Goal: Go to known website: Go to known website

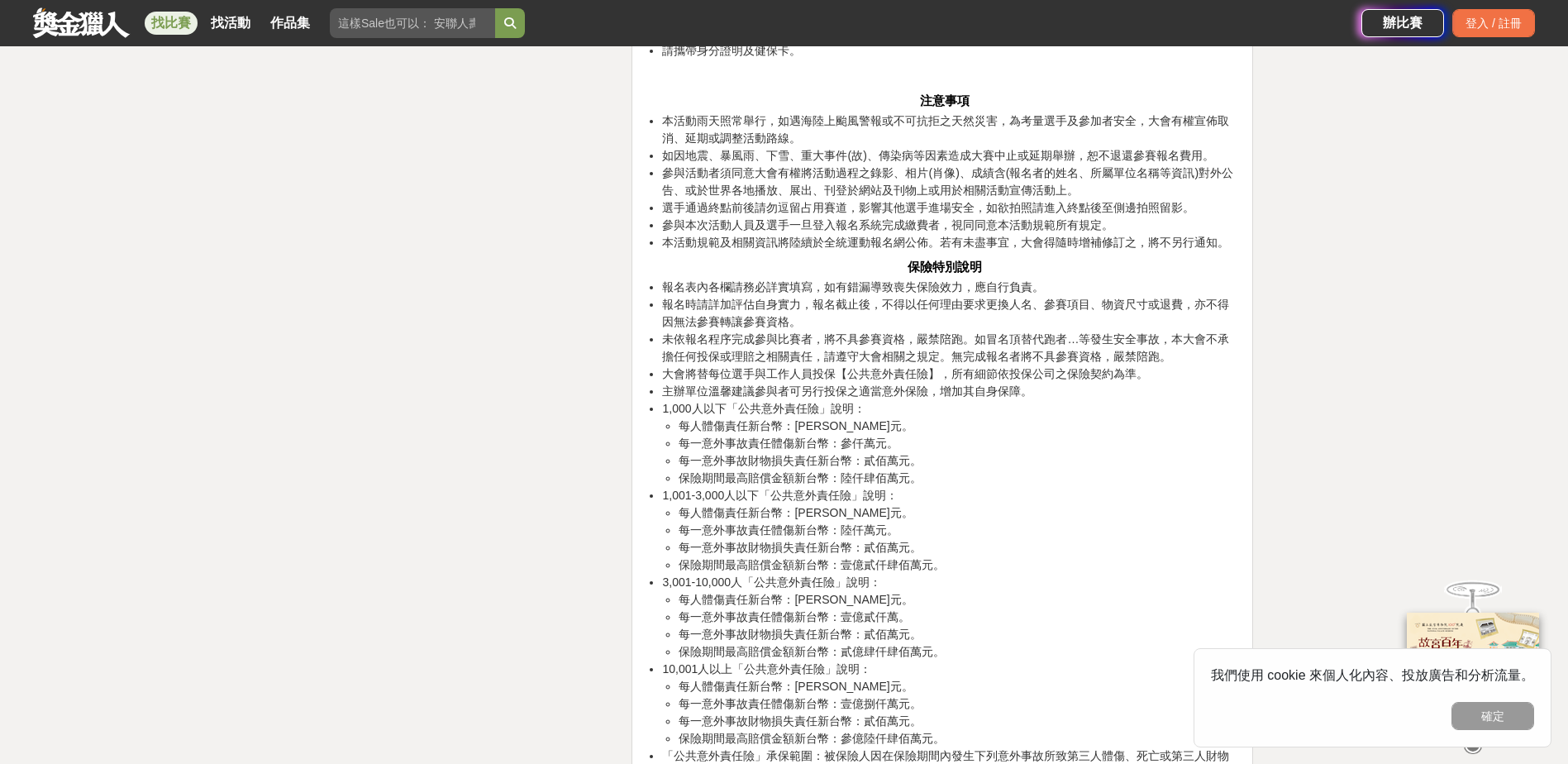
scroll to position [10878, 0]
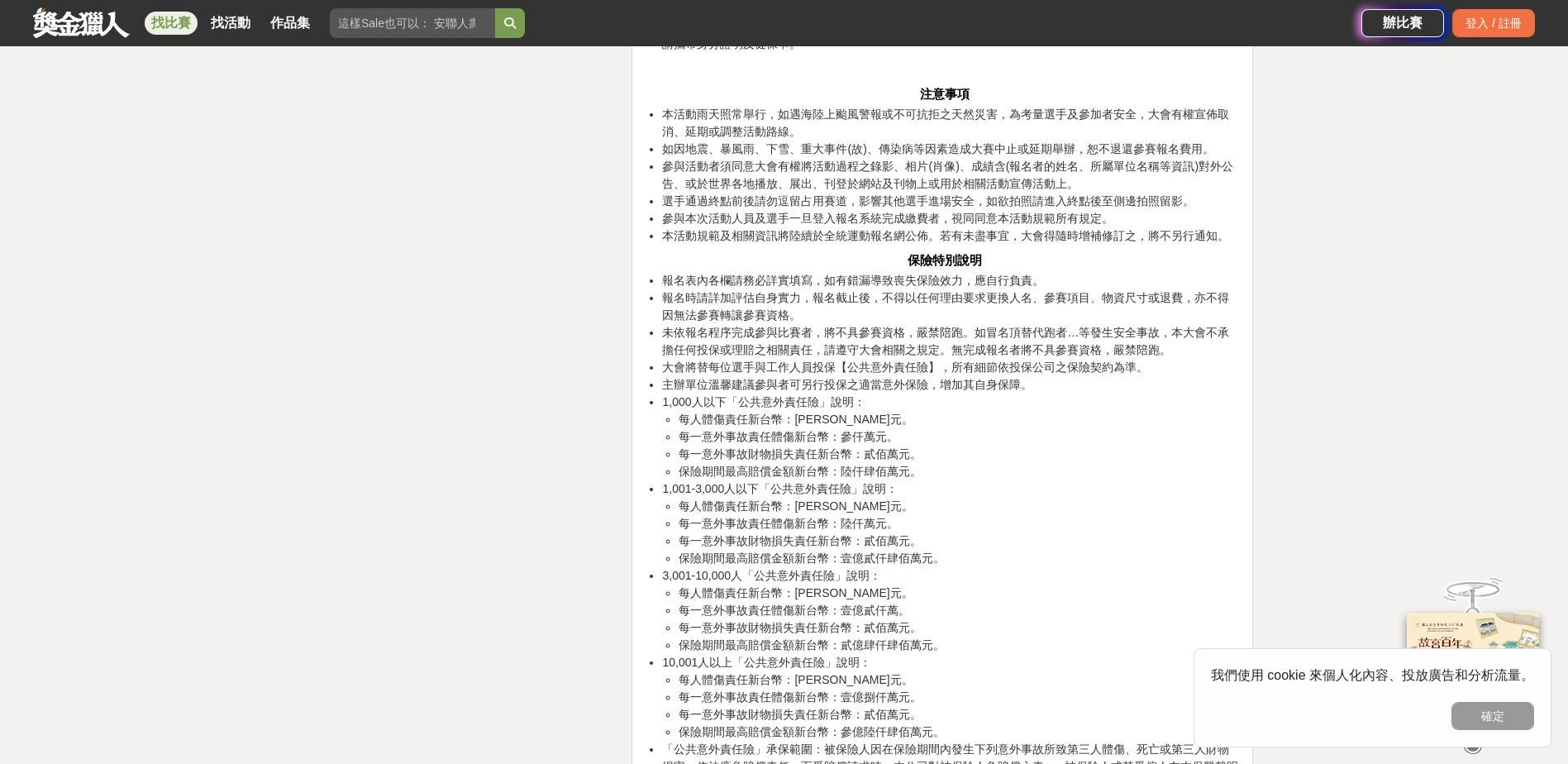
drag, startPoint x: 713, startPoint y: 683, endPoint x: 1001, endPoint y: 685, distance: 288.0
copy strong "https://www.ctrun.com.tw/Activity?EventMain_ID=247"
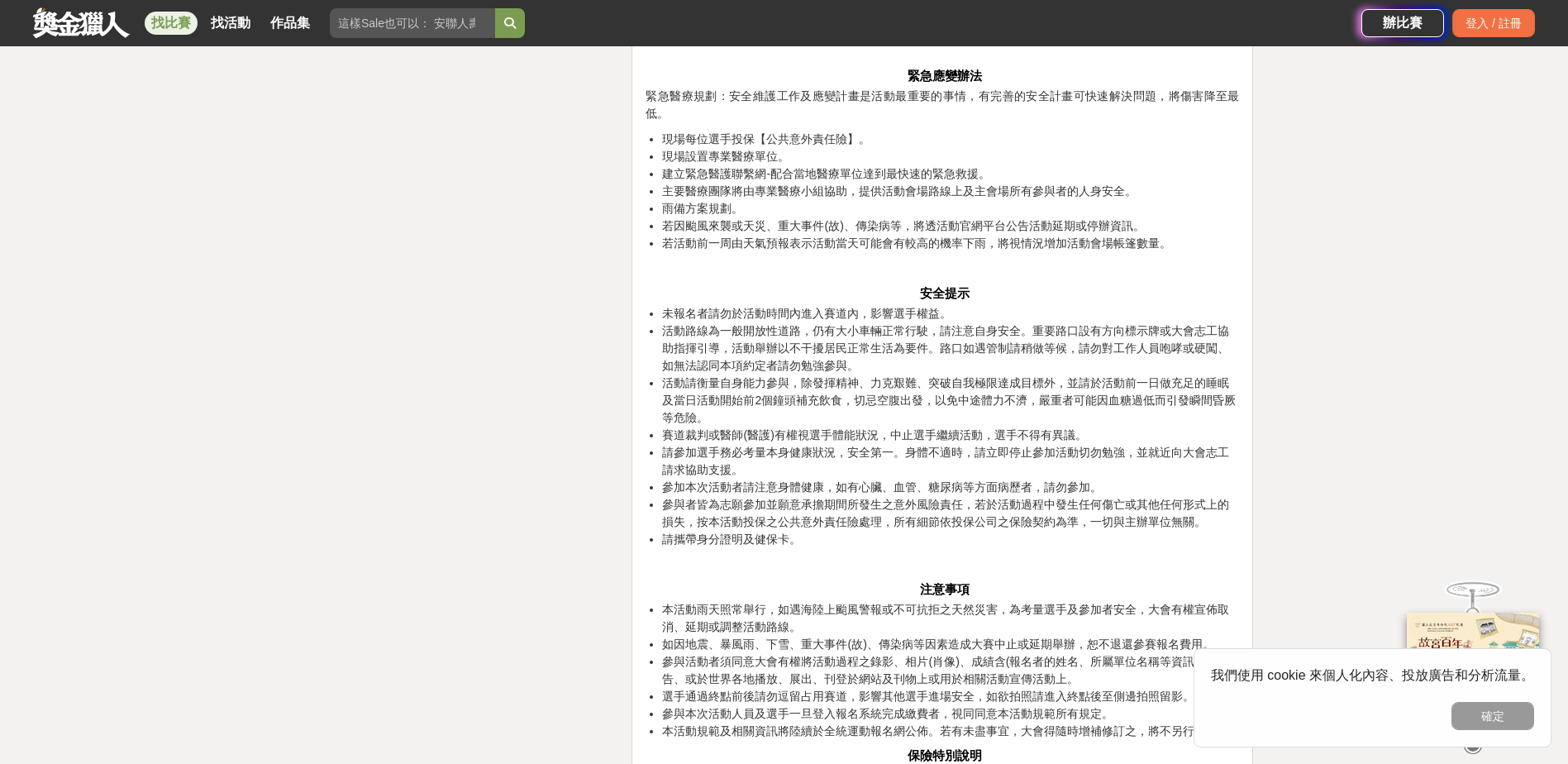
scroll to position [10381, 0]
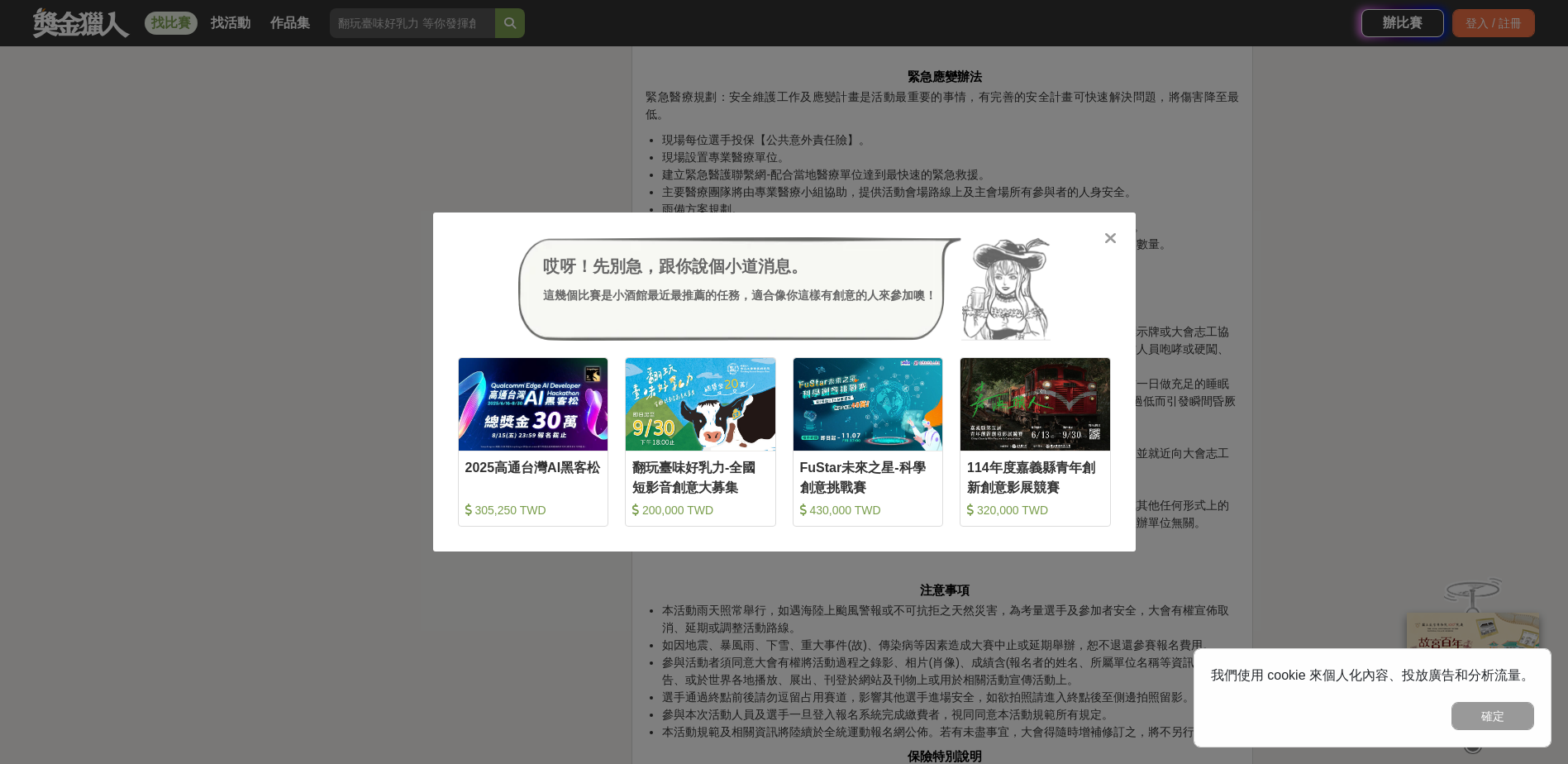
click at [1116, 234] on icon at bounding box center [1111, 237] width 12 height 16
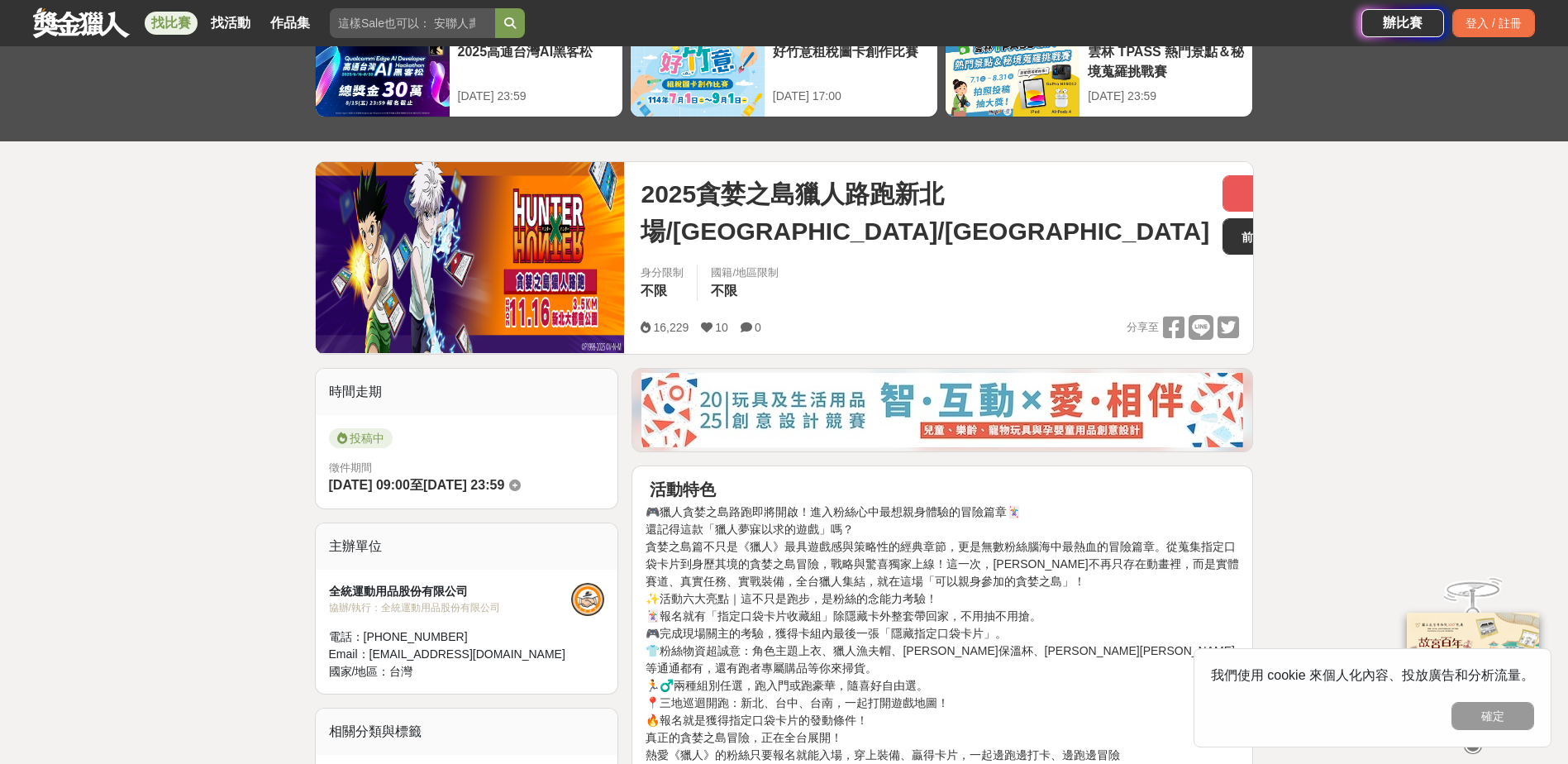
scroll to position [82, 0]
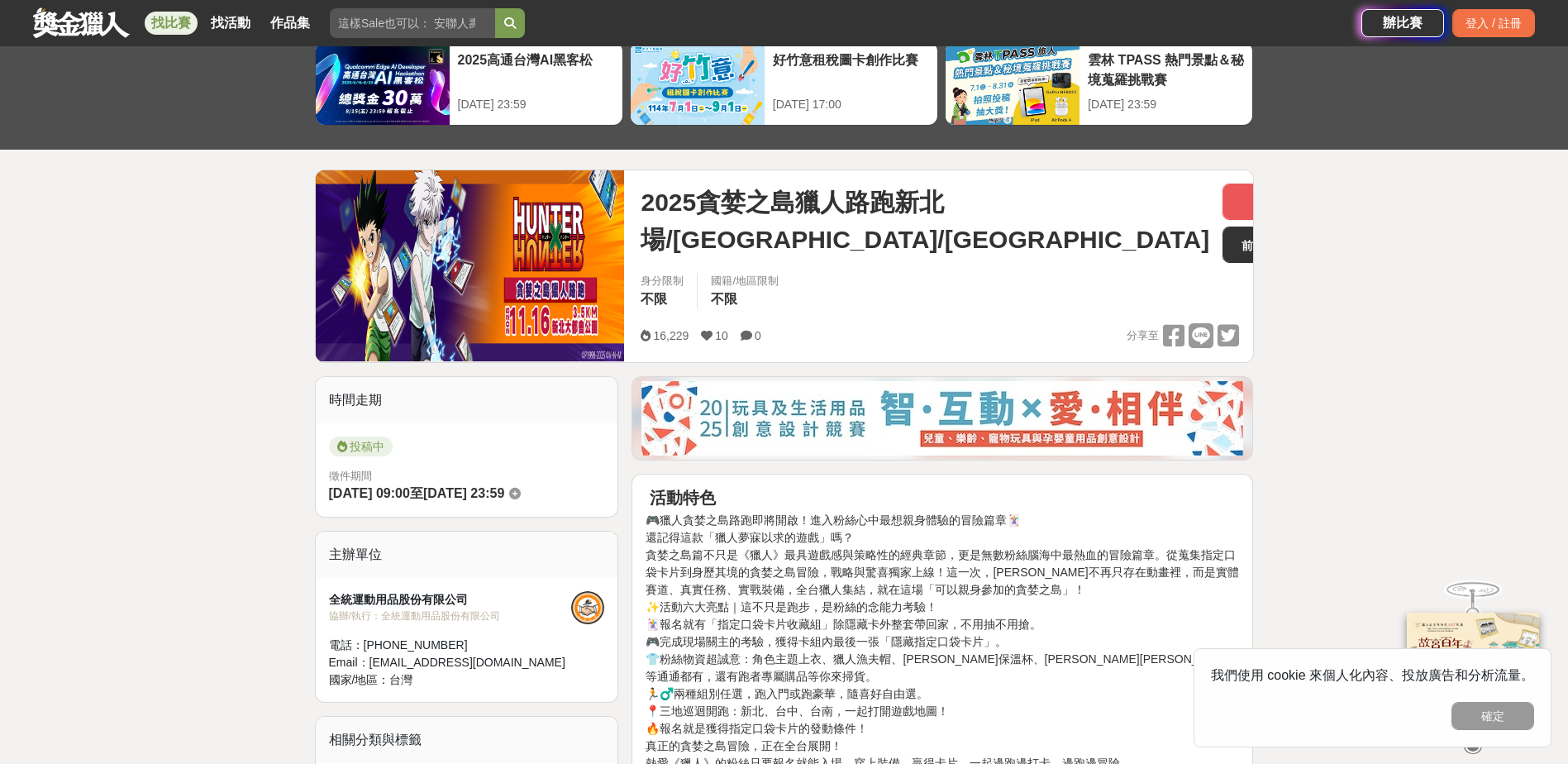
click at [469, 319] on img at bounding box center [470, 266] width 309 height 191
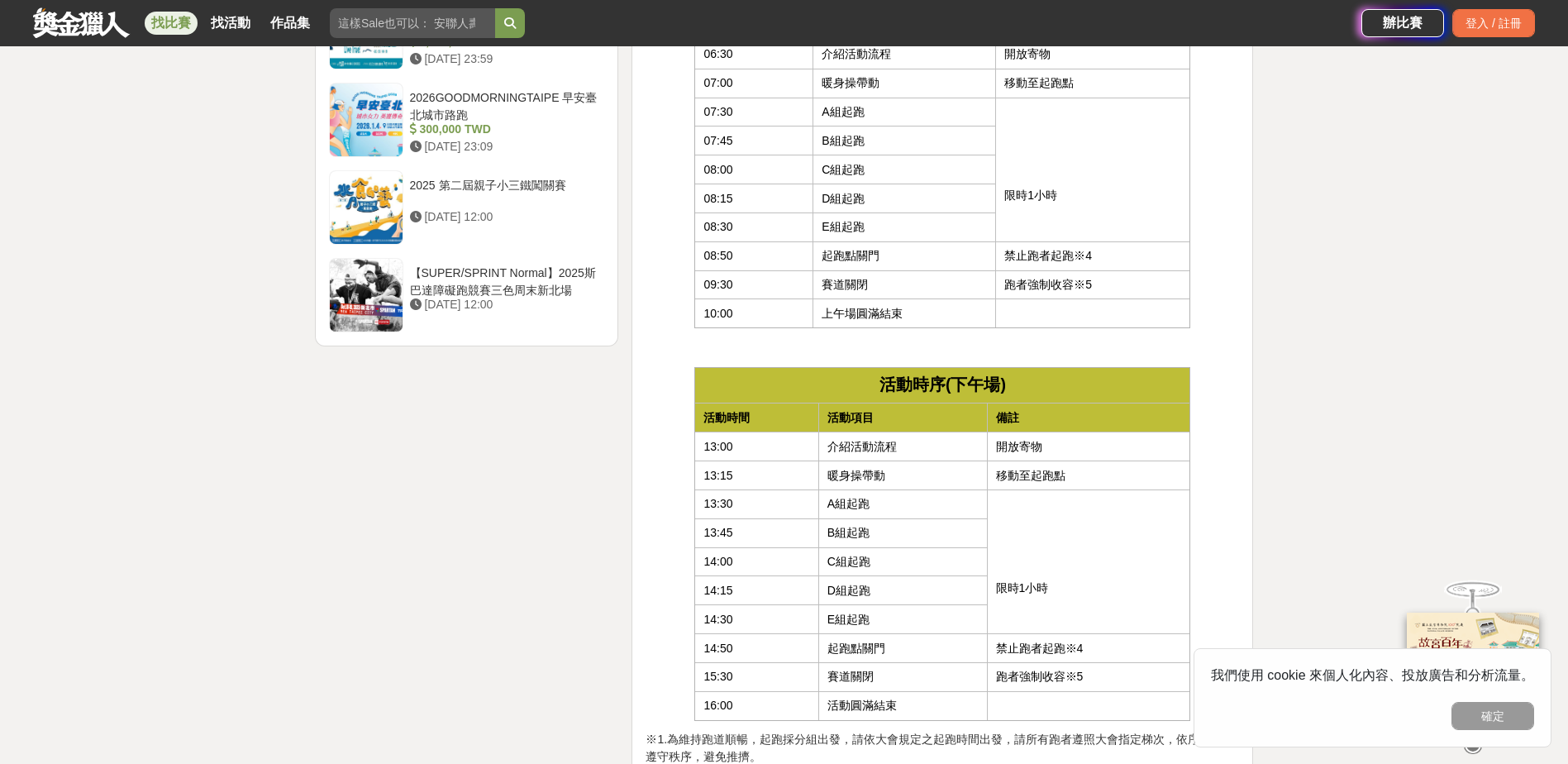
scroll to position [2068, 0]
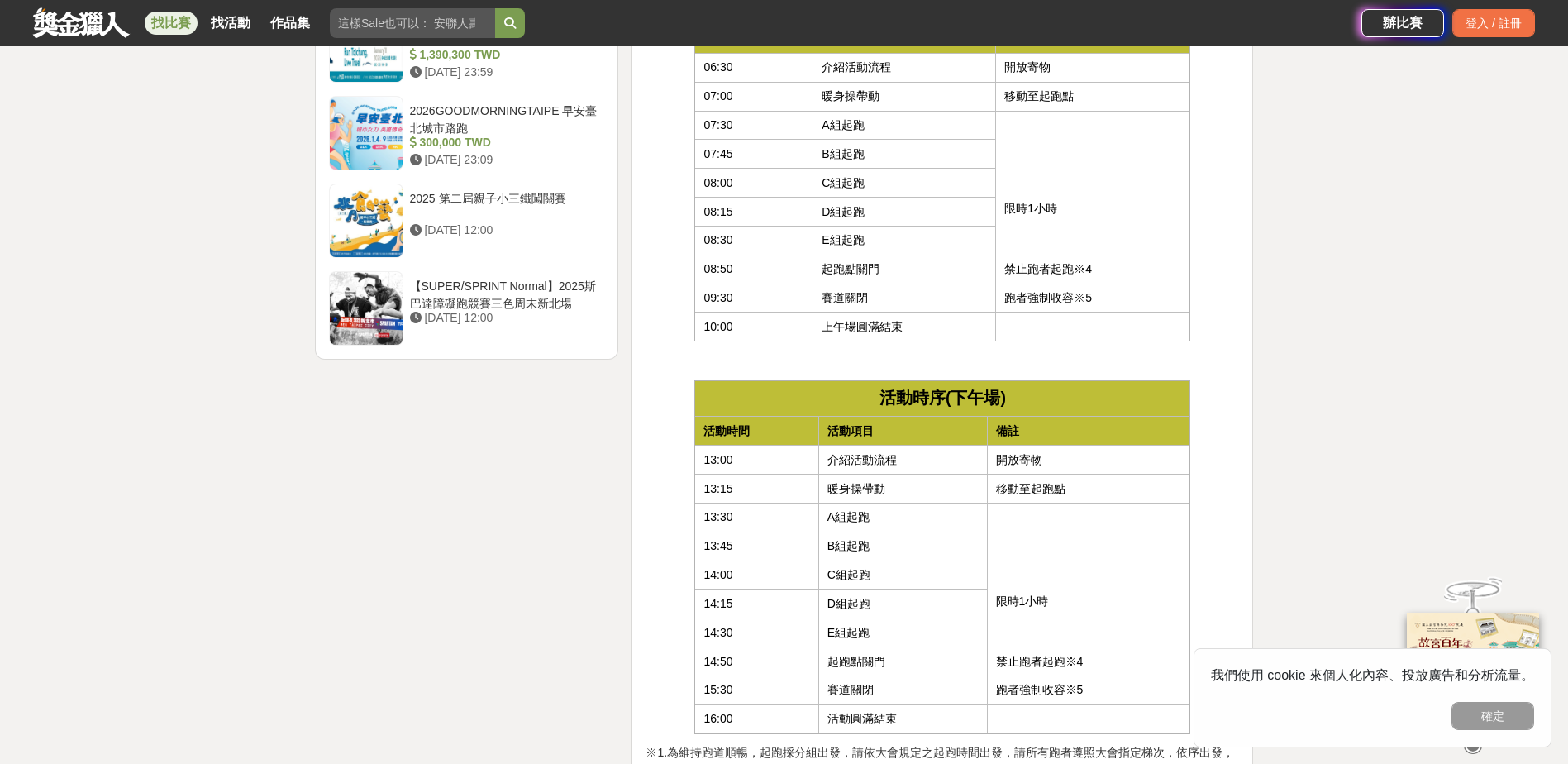
drag, startPoint x: 869, startPoint y: 309, endPoint x: 737, endPoint y: 307, distance: 132.0
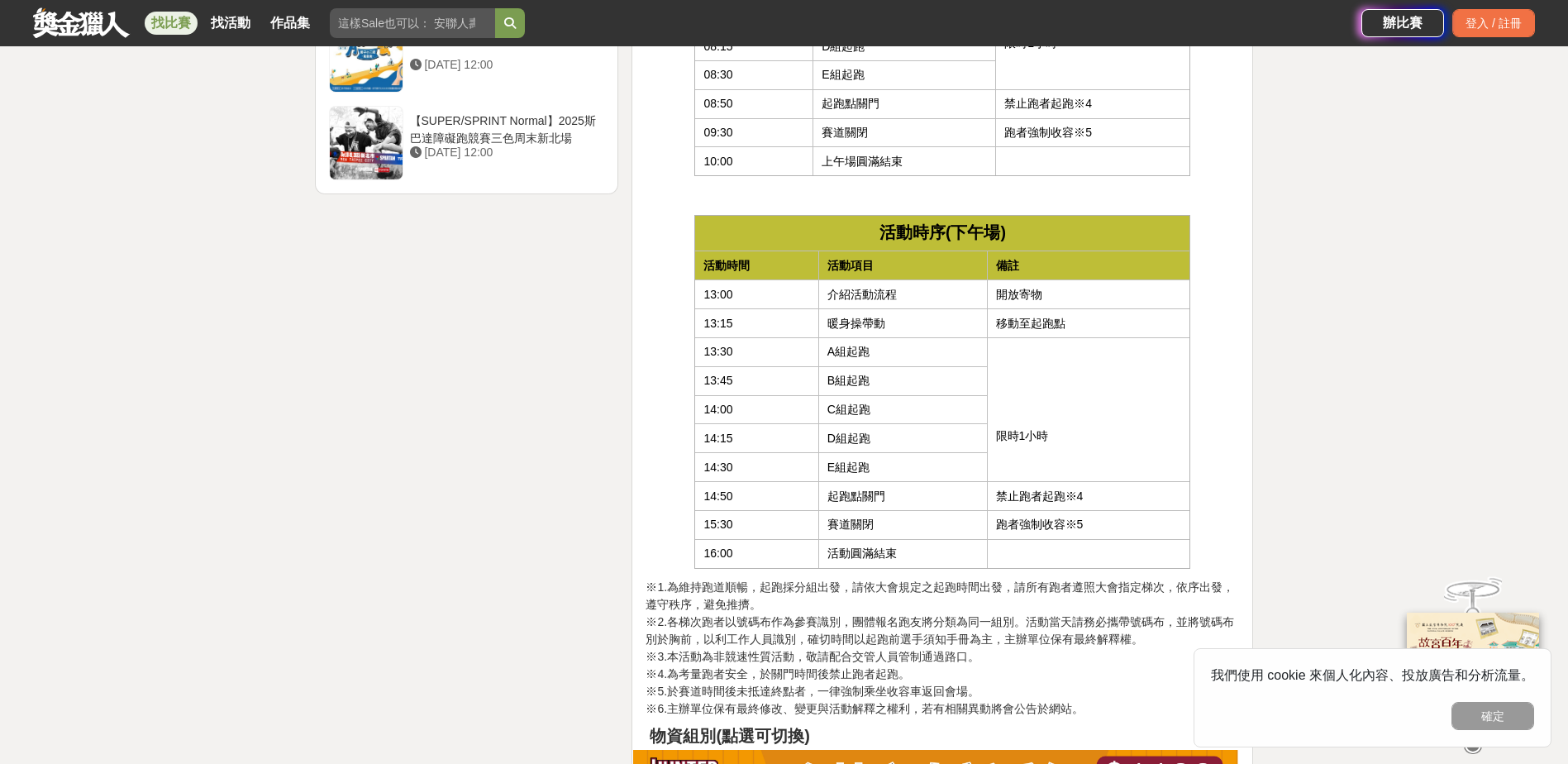
drag, startPoint x: 1250, startPoint y: 450, endPoint x: 1240, endPoint y: 478, distance: 29.7
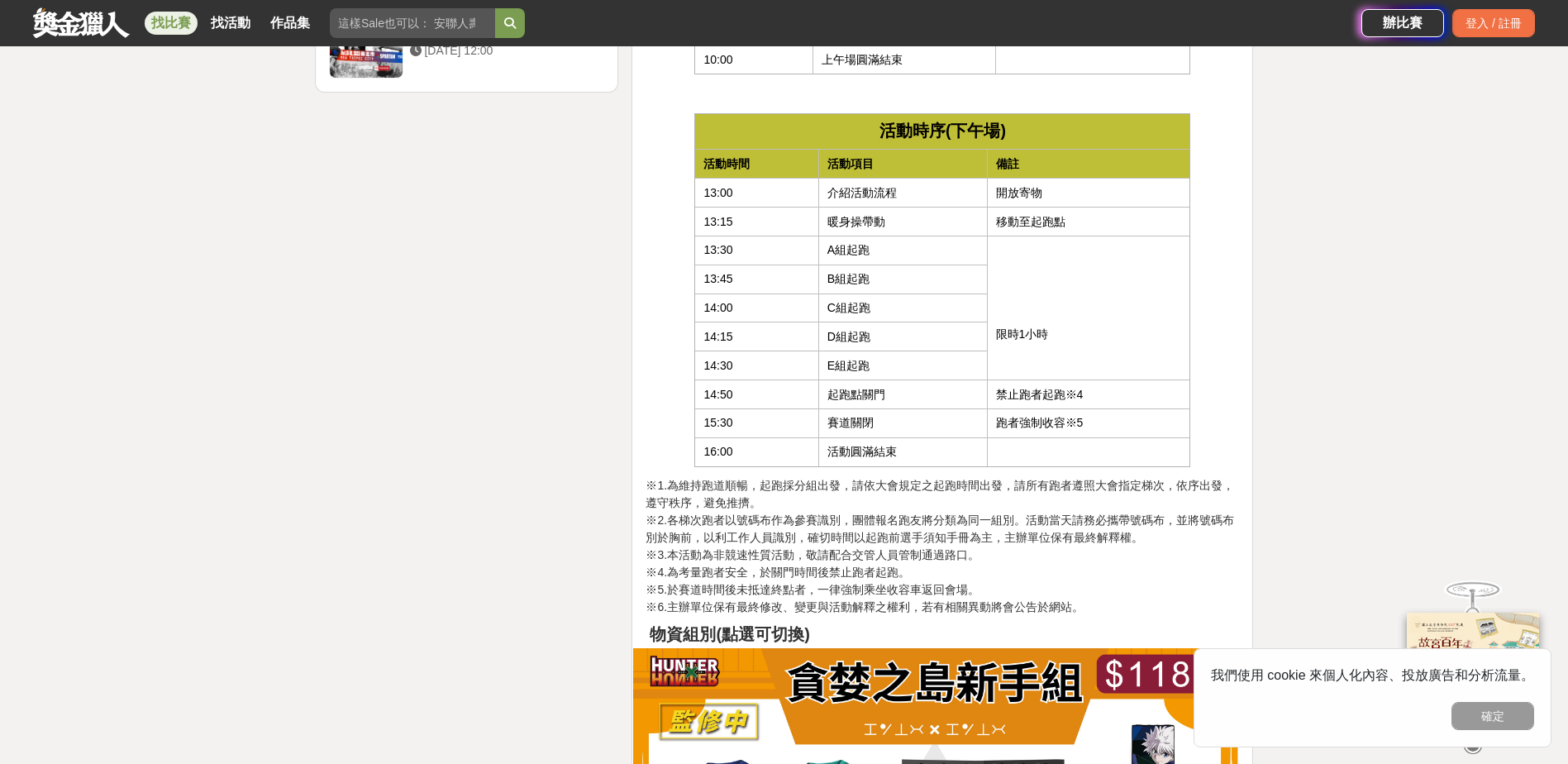
scroll to position [2647, 0]
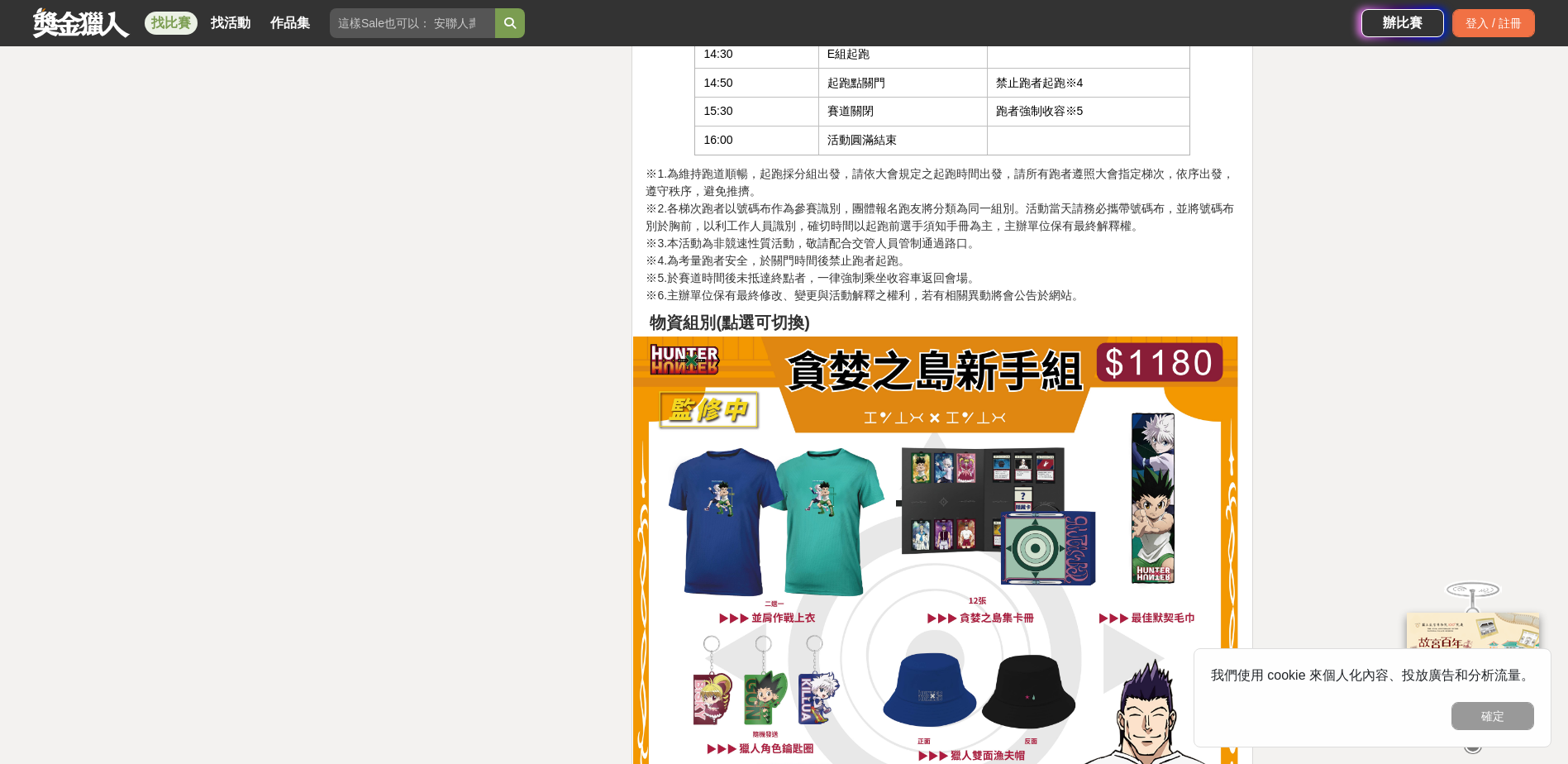
click at [963, 337] on img at bounding box center [936, 639] width 606 height 606
click at [956, 337] on img at bounding box center [936, 639] width 606 height 606
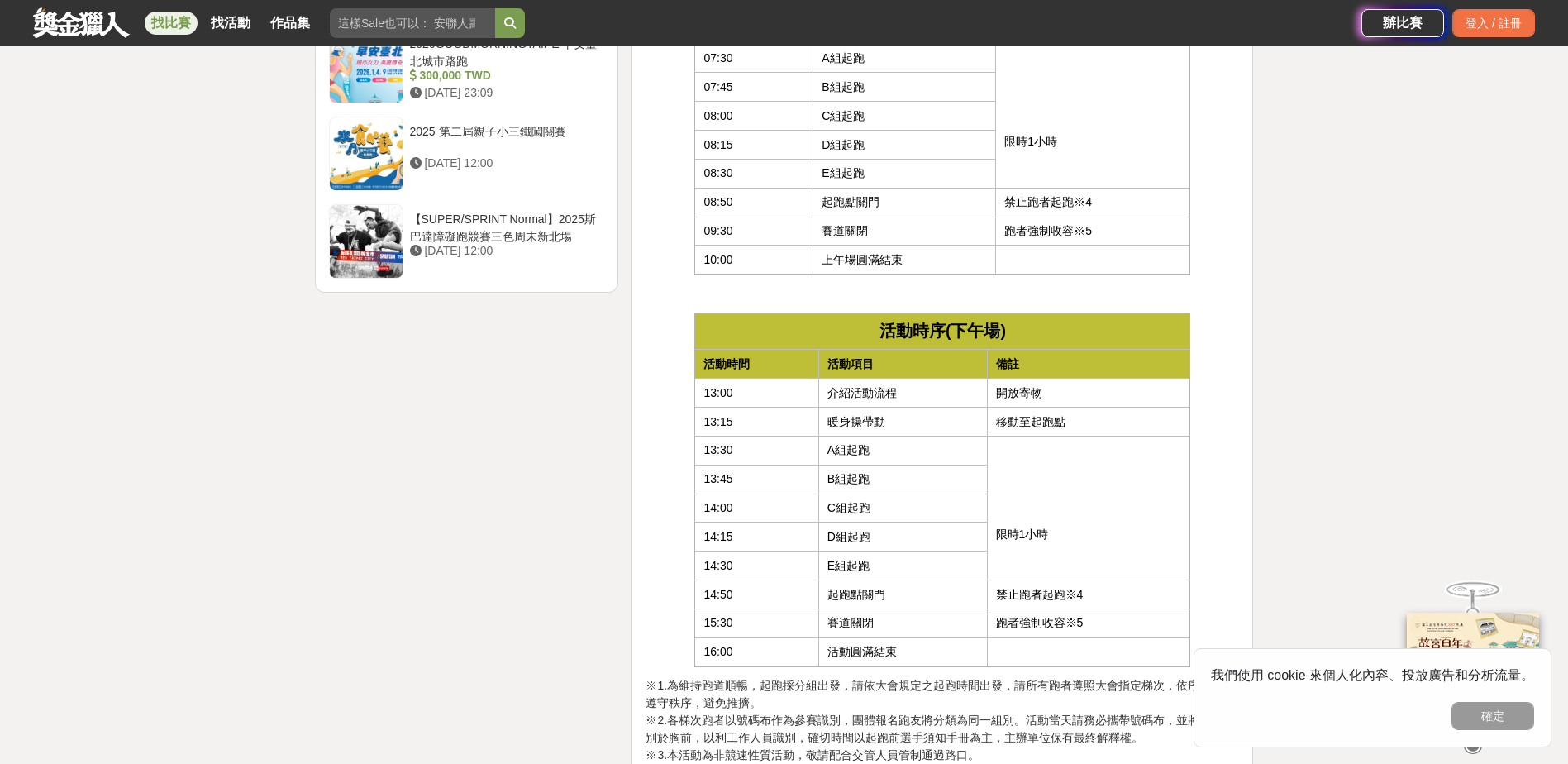
scroll to position [2128, 0]
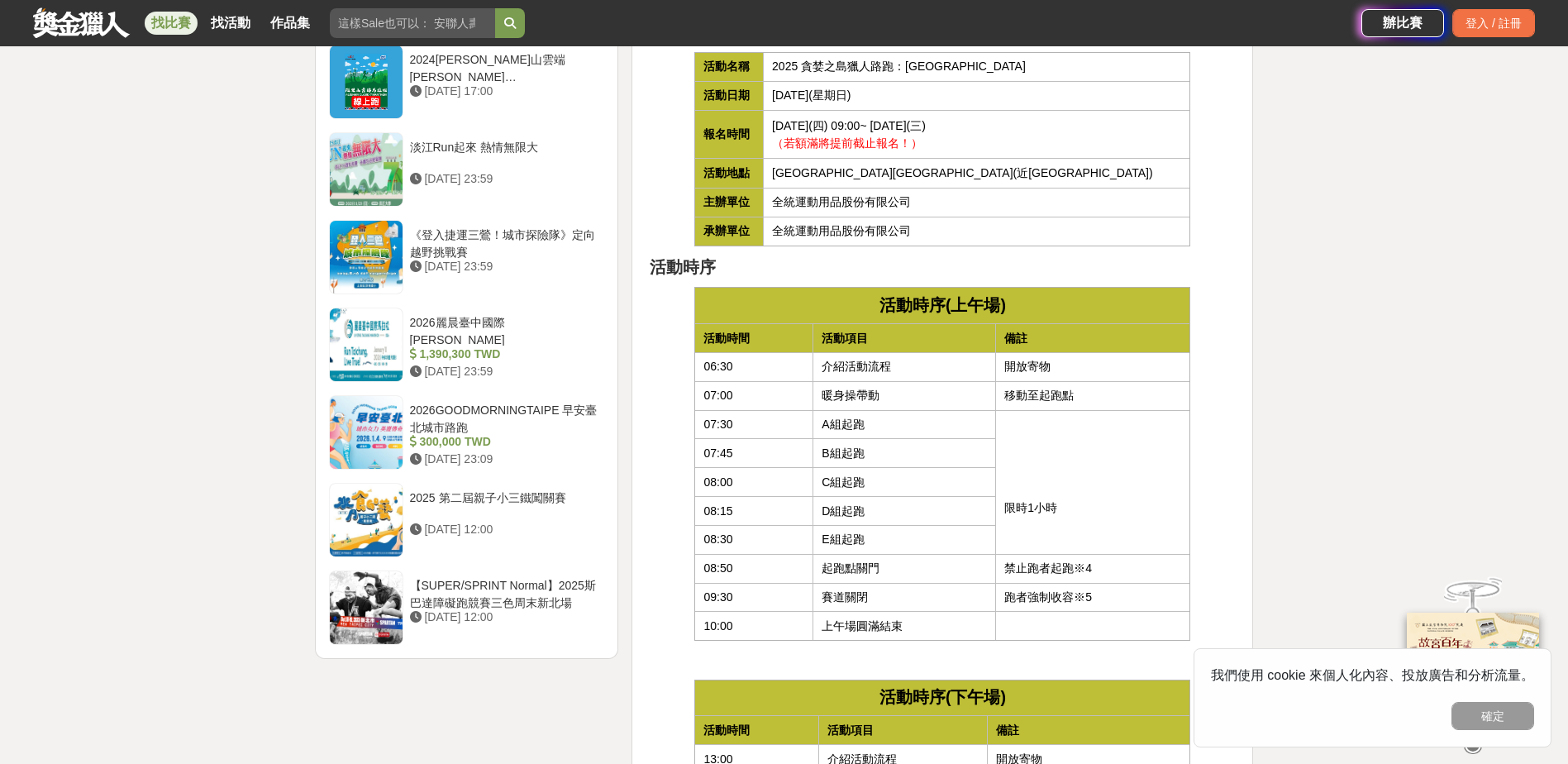
scroll to position [1715, 0]
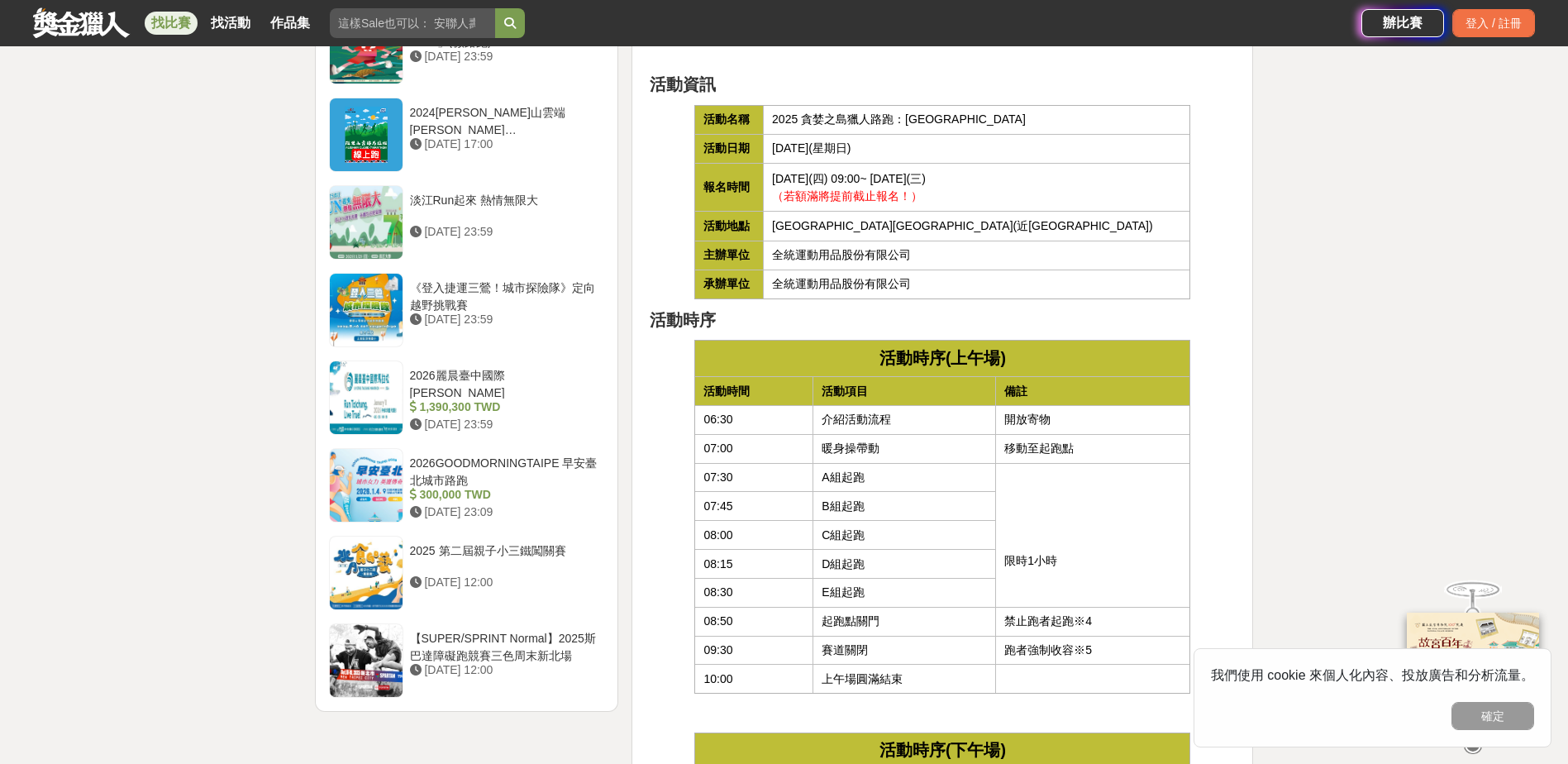
drag, startPoint x: 895, startPoint y: 317, endPoint x: 1024, endPoint y: 136, distance: 222.3
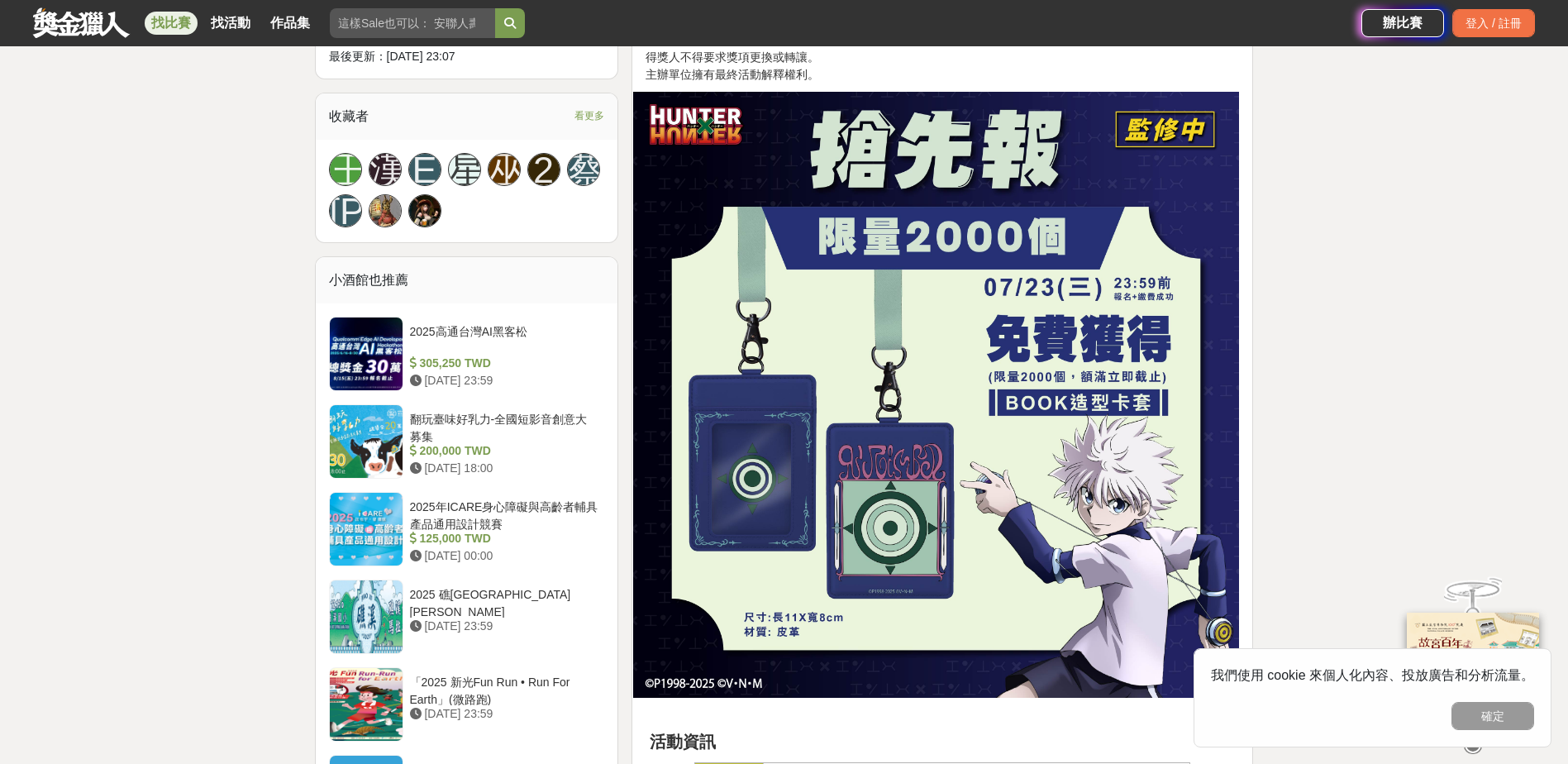
scroll to position [1053, 0]
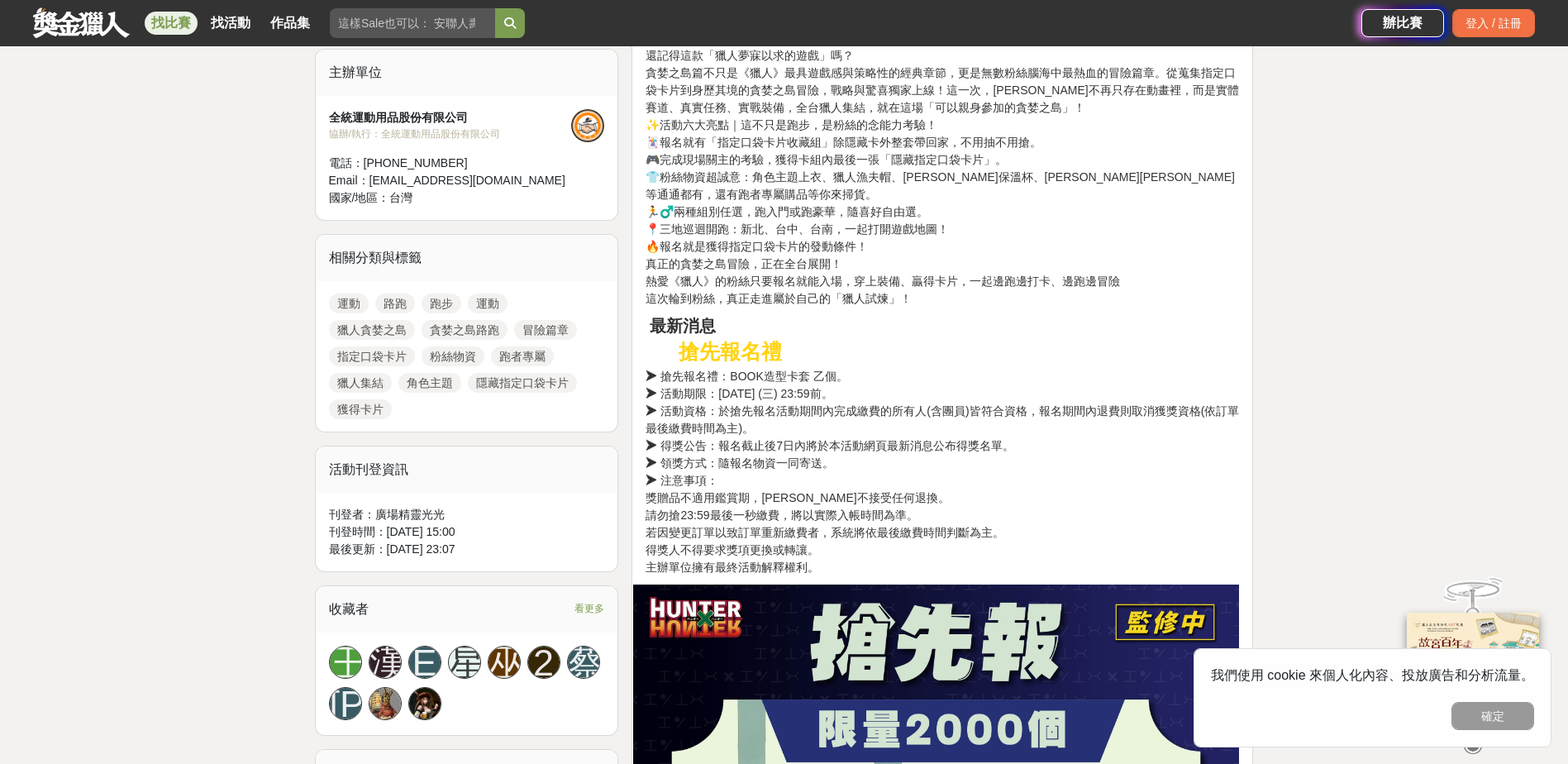
scroll to position [558, 0]
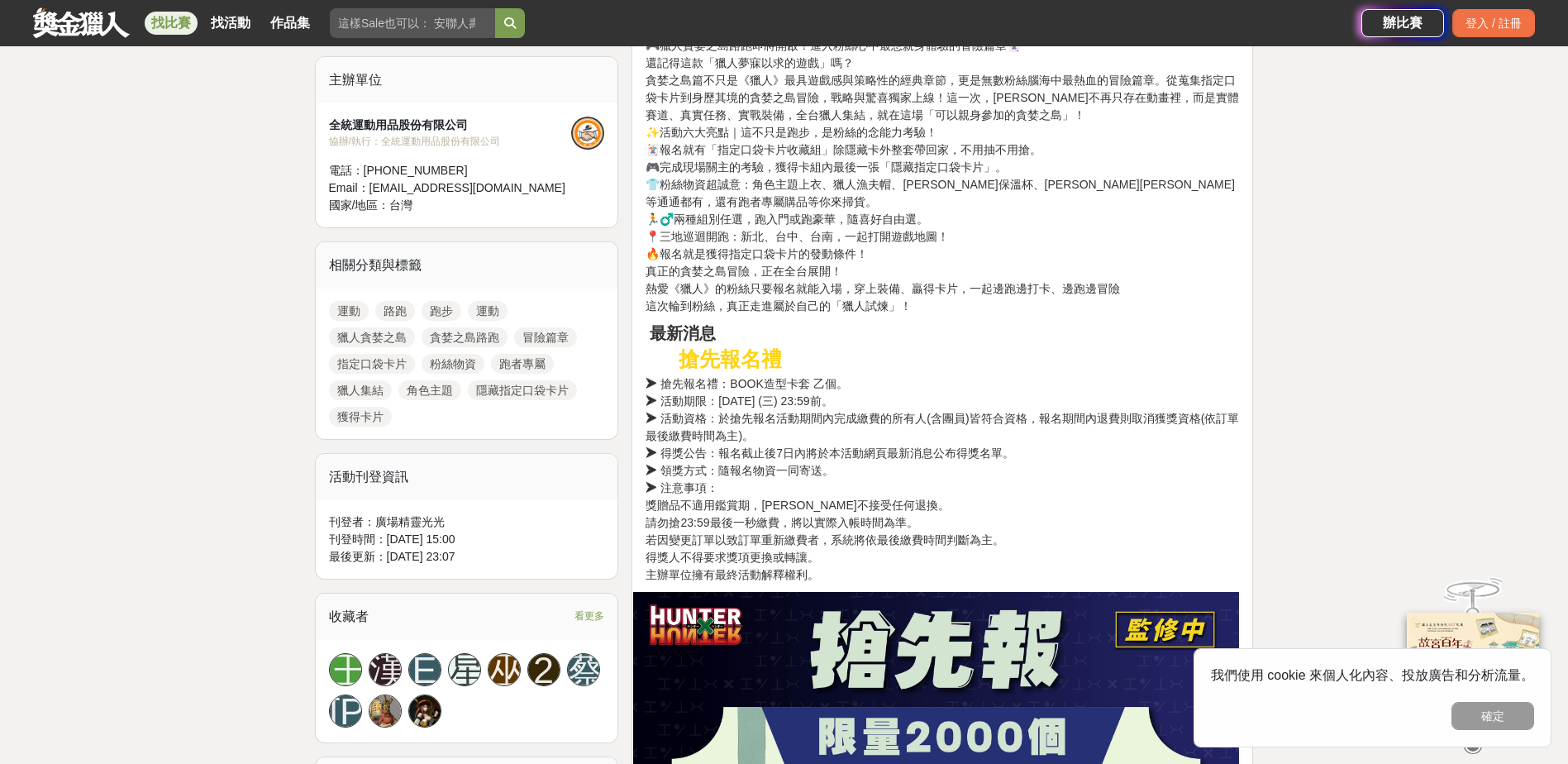
click at [743, 354] on strong "搶先報名禮" at bounding box center [730, 359] width 103 height 23
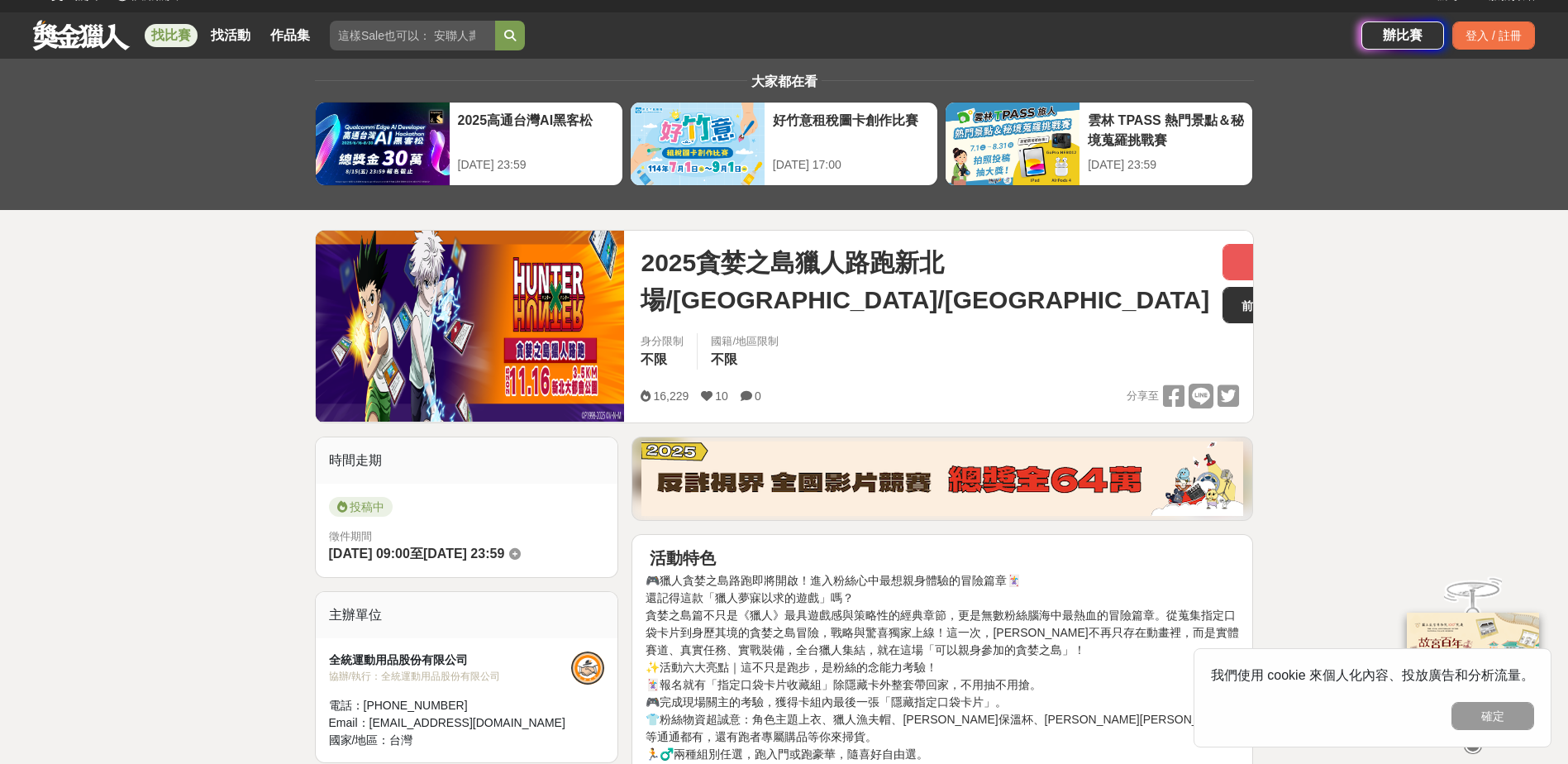
scroll to position [0, 0]
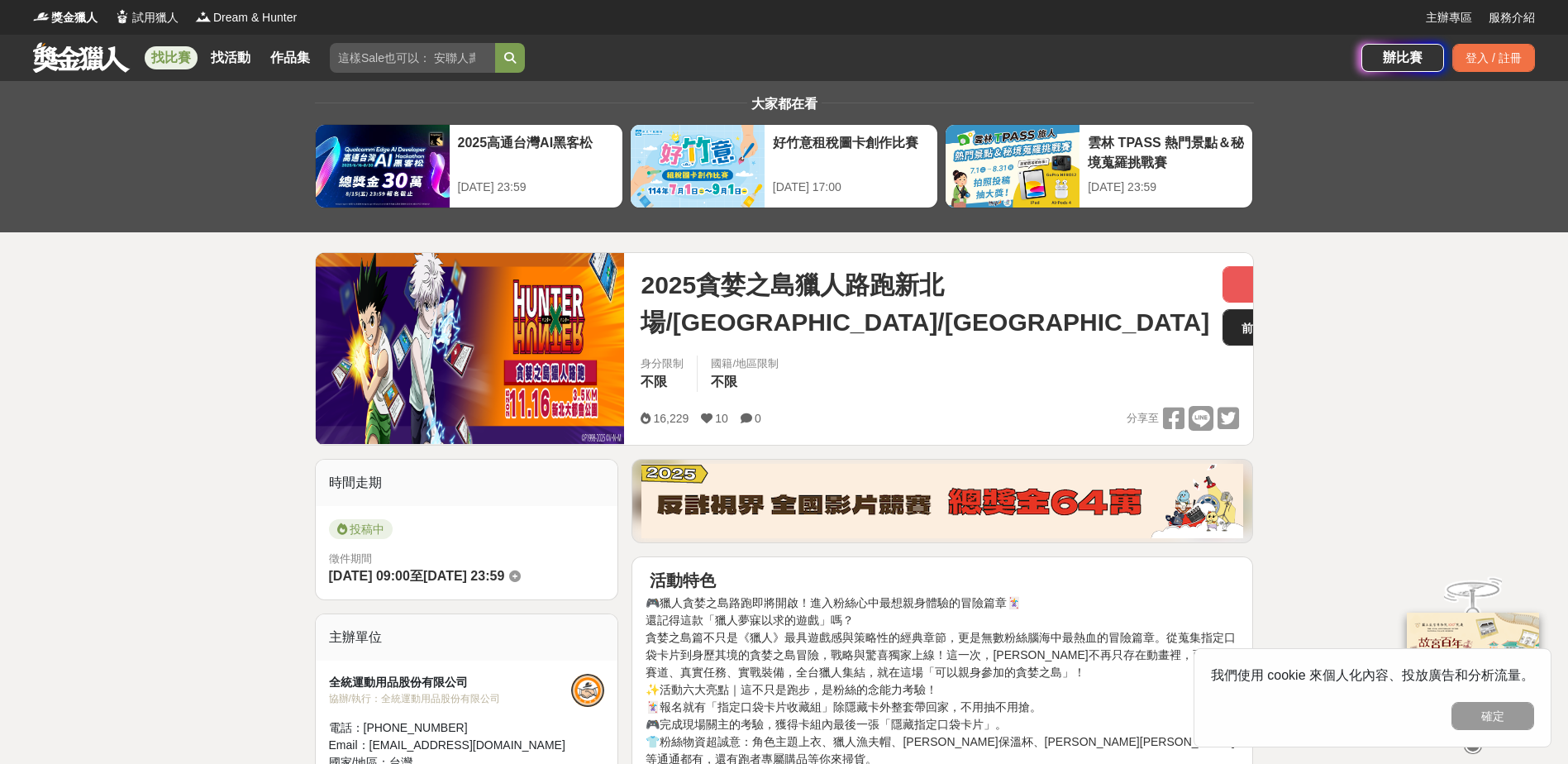
click at [1223, 328] on link "前往比賽網站" at bounding box center [1284, 327] width 124 height 36
